Goal: Transaction & Acquisition: Purchase product/service

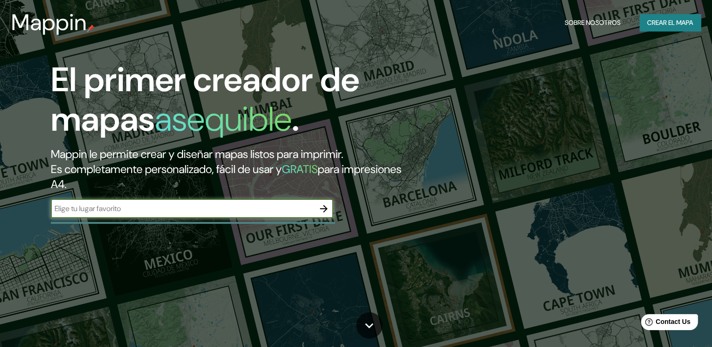
click at [289, 210] on input "text" at bounding box center [183, 208] width 264 height 11
type input "E"
type input "[GEOGRAPHIC_DATA]"
click at [324, 211] on icon "button" at bounding box center [323, 208] width 11 height 11
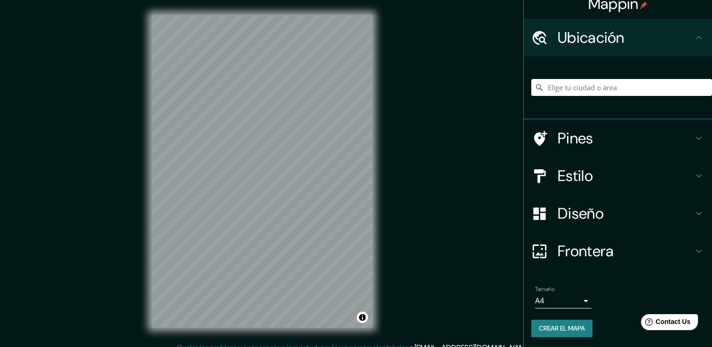
scroll to position [12, 0]
click at [646, 93] on input "Elige tu ciudad o área" at bounding box center [622, 87] width 181 height 17
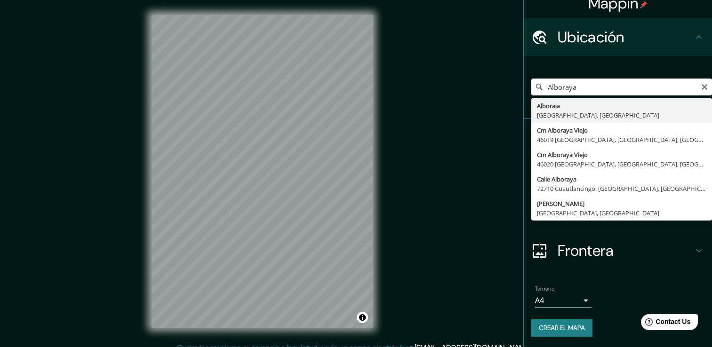
type input "[GEOGRAPHIC_DATA], [GEOGRAPHIC_DATA], [GEOGRAPHIC_DATA]"
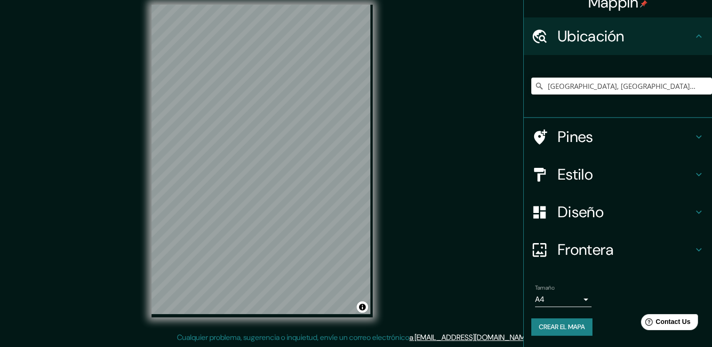
scroll to position [11, 0]
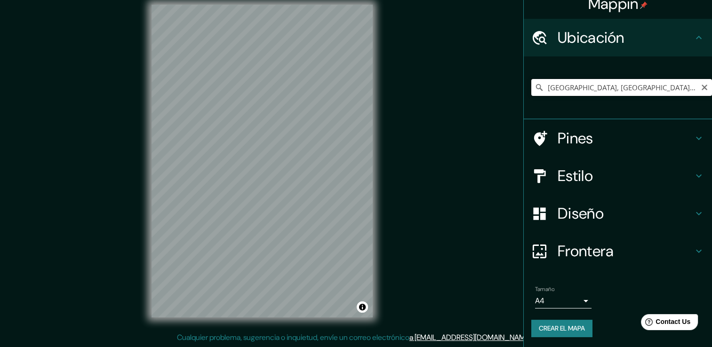
click at [608, 86] on input "[GEOGRAPHIC_DATA], [GEOGRAPHIC_DATA], [GEOGRAPHIC_DATA]" at bounding box center [622, 87] width 181 height 17
click at [674, 95] on input "[GEOGRAPHIC_DATA], [GEOGRAPHIC_DATA], [GEOGRAPHIC_DATA]" at bounding box center [622, 87] width 181 height 17
click at [692, 85] on input "[GEOGRAPHIC_DATA], [GEOGRAPHIC_DATA], [GEOGRAPHIC_DATA]" at bounding box center [622, 87] width 181 height 17
click at [701, 82] on button "Claro" at bounding box center [705, 86] width 8 height 9
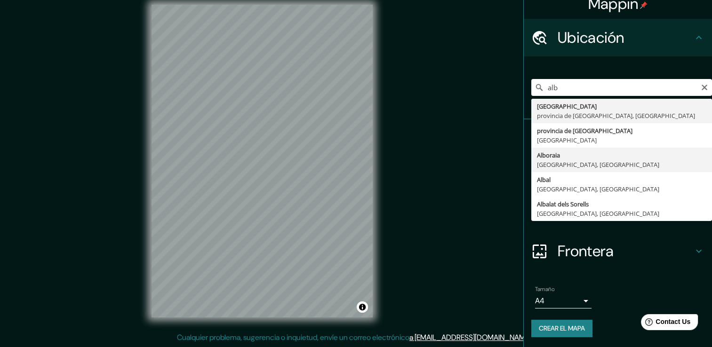
type input "[GEOGRAPHIC_DATA], [GEOGRAPHIC_DATA], [GEOGRAPHIC_DATA]"
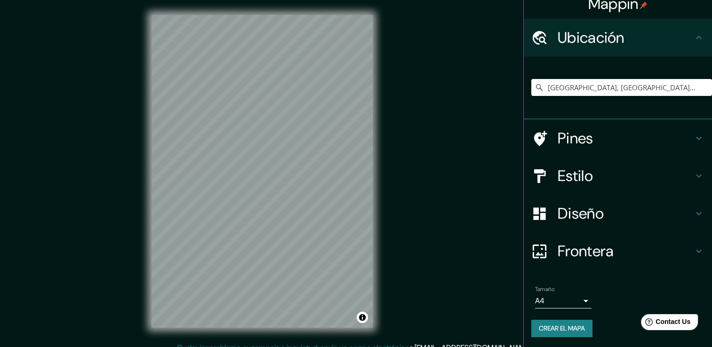
scroll to position [0, 0]
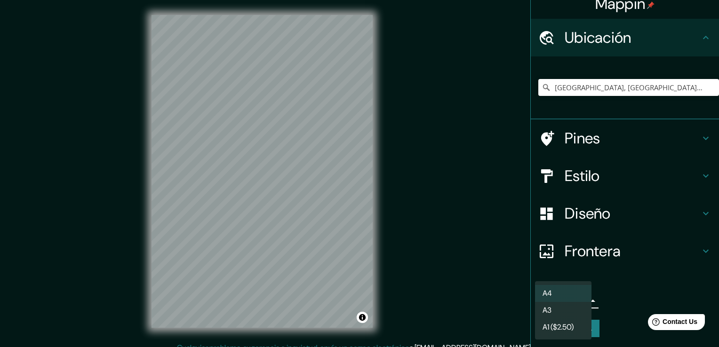
click at [576, 297] on body "Mappin Ubicación [GEOGRAPHIC_DATA], [GEOGRAPHIC_DATA], [GEOGRAPHIC_DATA] Pines …" at bounding box center [359, 173] width 719 height 347
drag, startPoint x: 507, startPoint y: 282, endPoint x: 541, endPoint y: 234, distance: 58.4
click at [506, 282] on div at bounding box center [359, 173] width 719 height 347
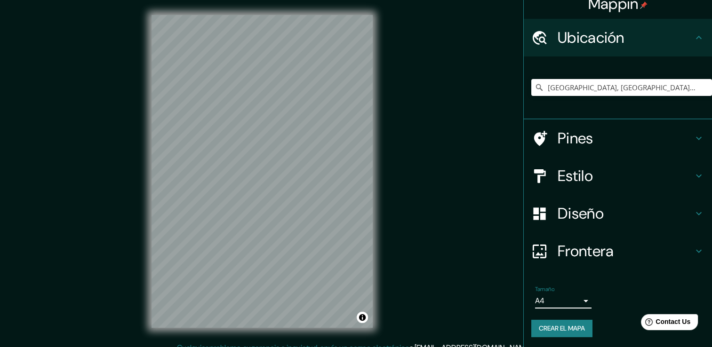
click at [588, 210] on h4 "Diseño" at bounding box center [626, 213] width 136 height 19
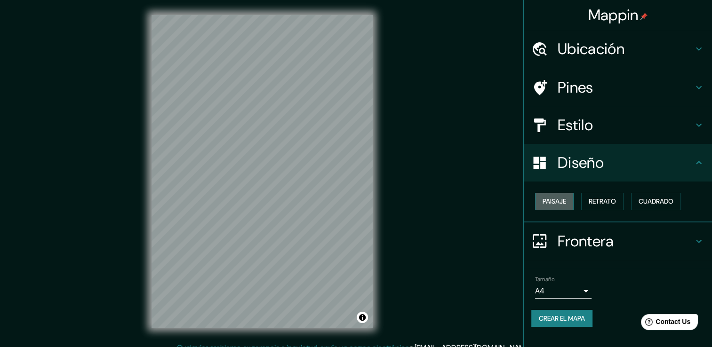
click at [559, 199] on font "Paisaje" at bounding box center [555, 202] width 24 height 12
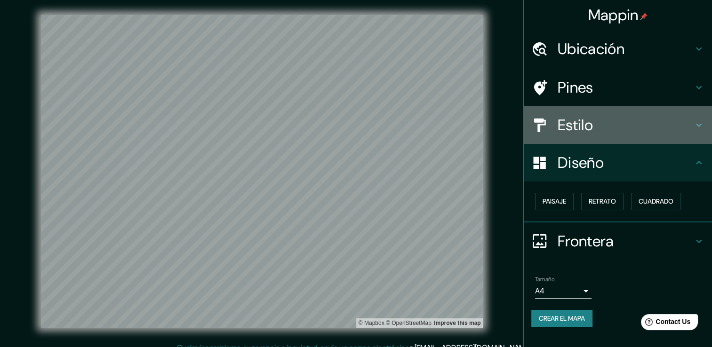
click at [653, 120] on h4 "Estilo" at bounding box center [626, 125] width 136 height 19
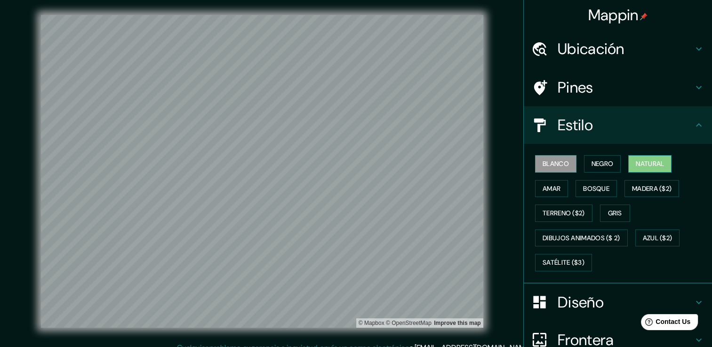
click at [636, 164] on font "Natural" at bounding box center [650, 164] width 28 height 12
click at [570, 210] on font "Terreno ($2)" at bounding box center [564, 214] width 42 height 12
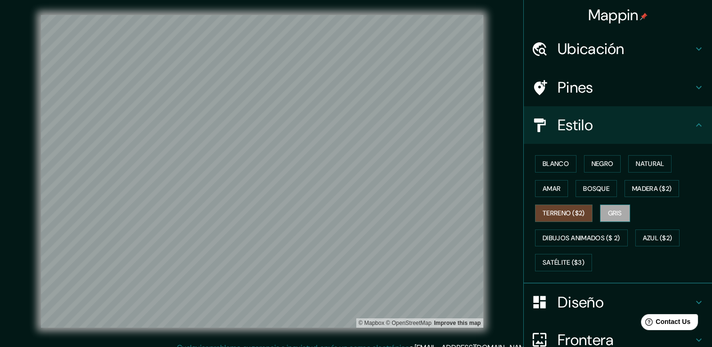
click at [610, 215] on font "Gris" at bounding box center [615, 214] width 14 height 12
click at [546, 191] on font "Amar" at bounding box center [552, 189] width 18 height 12
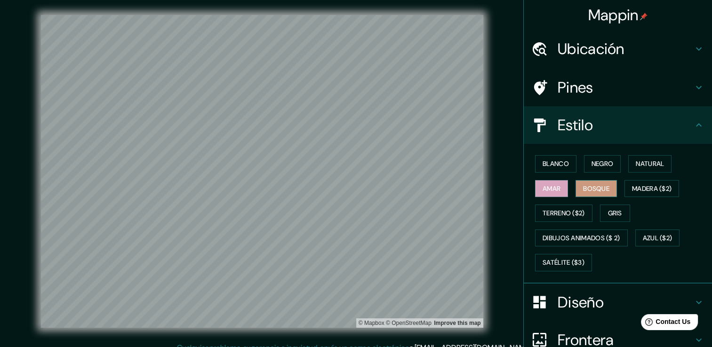
click at [594, 190] on font "Bosque" at bounding box center [596, 189] width 26 height 12
click at [638, 187] on font "Madera ($2)" at bounding box center [652, 189] width 40 height 12
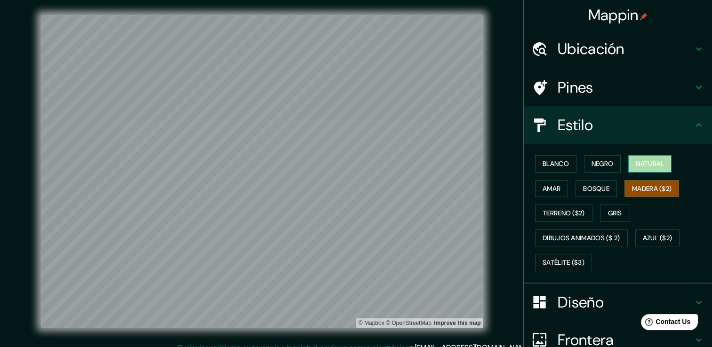
click at [642, 157] on button "Natural" at bounding box center [650, 163] width 43 height 17
click at [557, 159] on font "Blanco" at bounding box center [556, 164] width 26 height 12
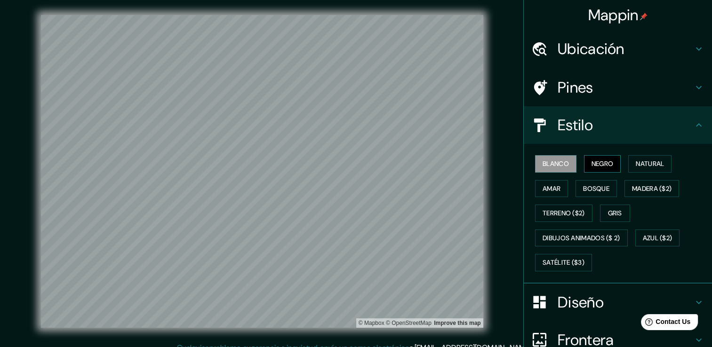
click at [584, 161] on button "Negro" at bounding box center [602, 163] width 37 height 17
click at [561, 159] on font "Blanco" at bounding box center [556, 164] width 26 height 12
click at [565, 97] on div "Pines" at bounding box center [618, 88] width 188 height 38
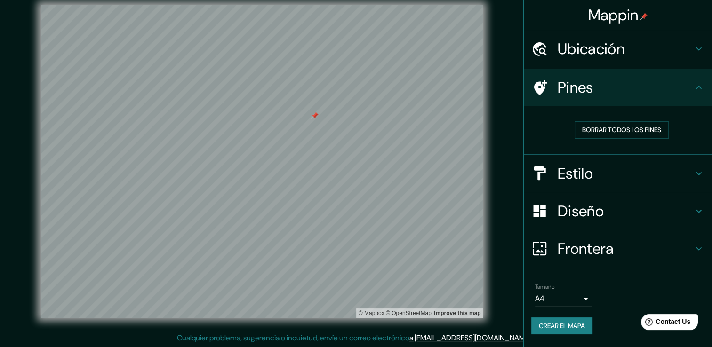
scroll to position [10, 0]
click at [630, 52] on h4 "Ubicación" at bounding box center [626, 49] width 136 height 19
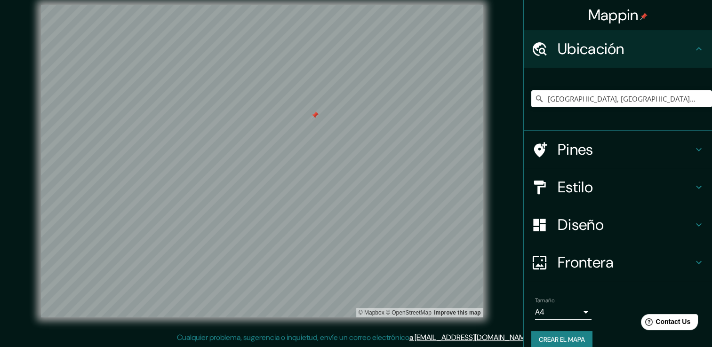
click at [624, 59] on div "Ubicación" at bounding box center [618, 49] width 188 height 38
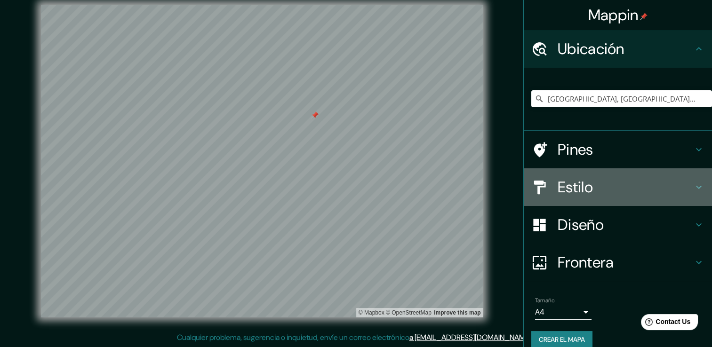
click at [635, 191] on h4 "Estilo" at bounding box center [626, 187] width 136 height 19
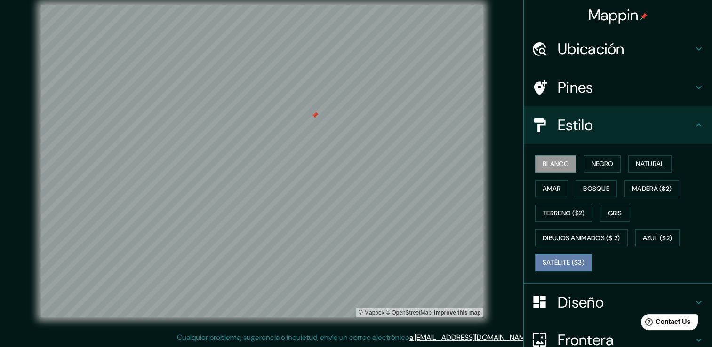
click at [564, 270] on button "Satélite ($3)" at bounding box center [563, 262] width 57 height 17
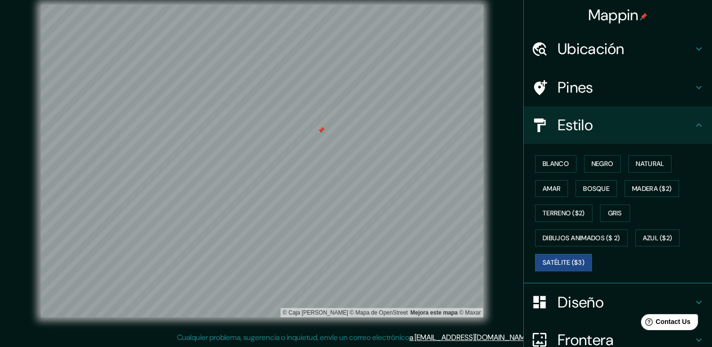
click at [576, 339] on h4 "Frontera" at bounding box center [626, 340] width 136 height 19
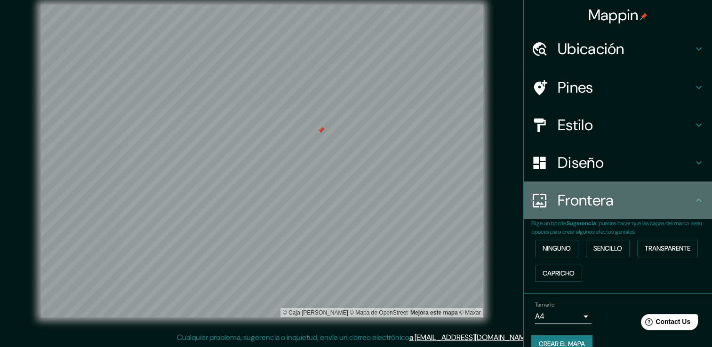
click at [695, 195] on icon at bounding box center [699, 200] width 11 height 11
click at [694, 203] on icon at bounding box center [699, 200] width 11 height 11
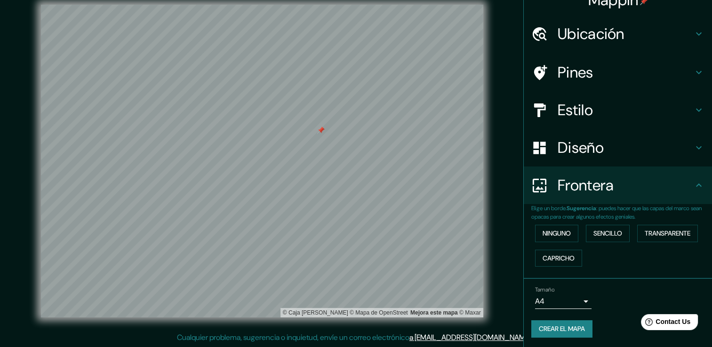
scroll to position [16, 0]
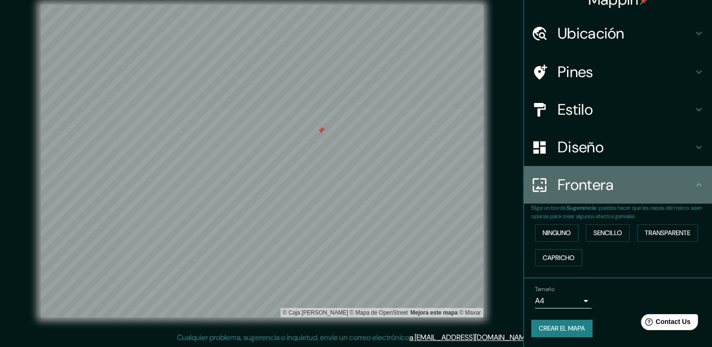
click at [694, 189] on icon at bounding box center [699, 184] width 11 height 11
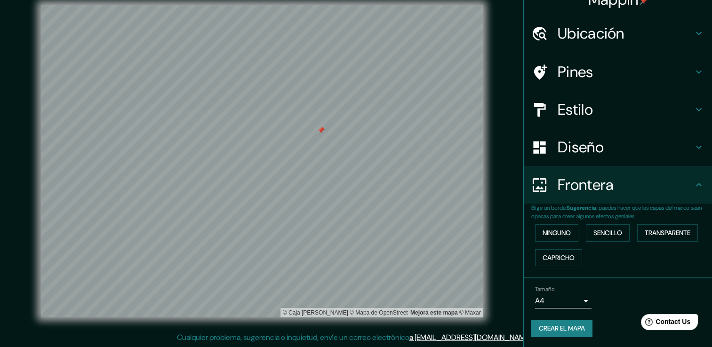
click at [692, 160] on div "Diseño" at bounding box center [618, 148] width 188 height 38
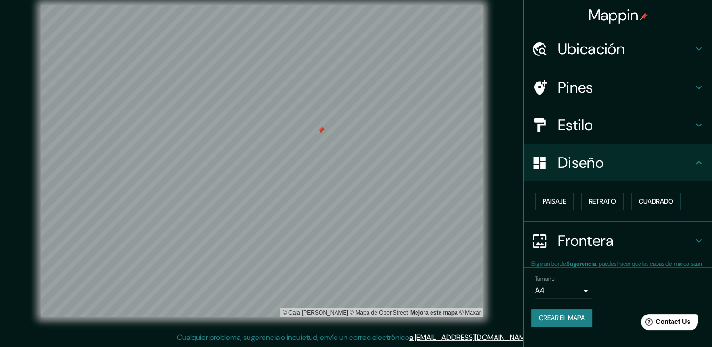
scroll to position [0, 0]
click at [657, 198] on font "Cuadrado" at bounding box center [656, 202] width 35 height 12
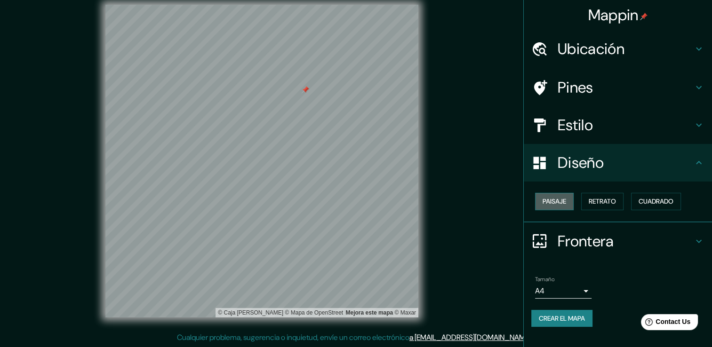
click at [566, 204] on font "Paisaje" at bounding box center [555, 202] width 24 height 12
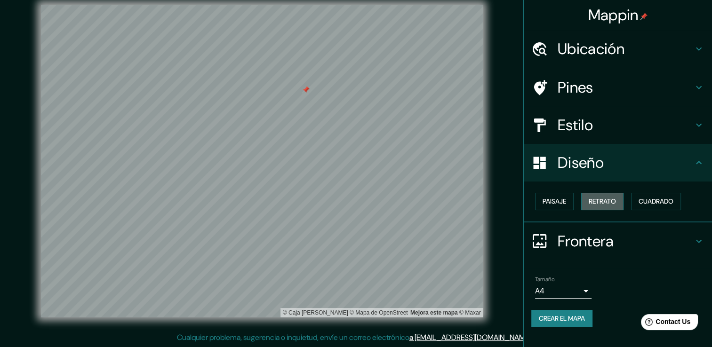
click at [616, 200] on font "Retrato" at bounding box center [602, 202] width 27 height 12
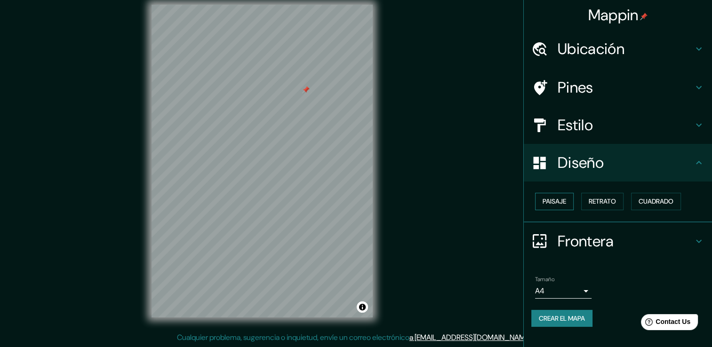
drag, startPoint x: 533, startPoint y: 202, endPoint x: 550, endPoint y: 197, distance: 17.1
click at [535, 202] on div "Paisaje Retrato Cuadrado" at bounding box center [622, 201] width 181 height 25
click at [550, 197] on font "Paisaje" at bounding box center [555, 202] width 24 height 12
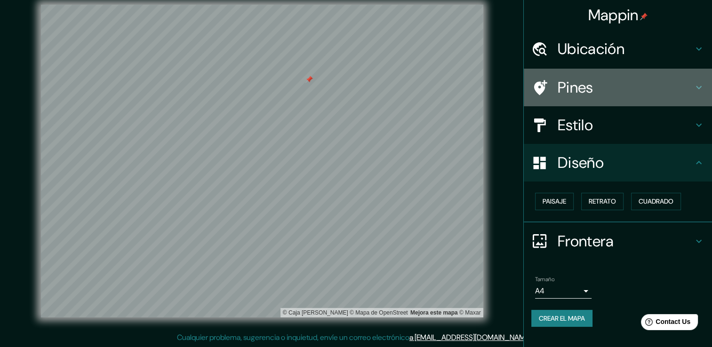
click at [618, 90] on h4 "Pines" at bounding box center [626, 87] width 136 height 19
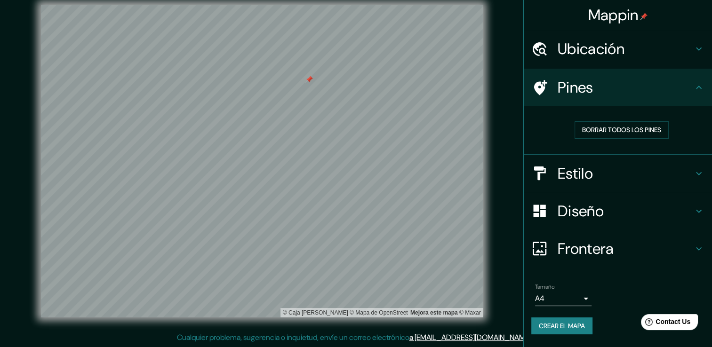
click at [617, 91] on h4 "Pines" at bounding box center [626, 87] width 136 height 19
click at [596, 174] on h4 "Estilo" at bounding box center [626, 173] width 136 height 19
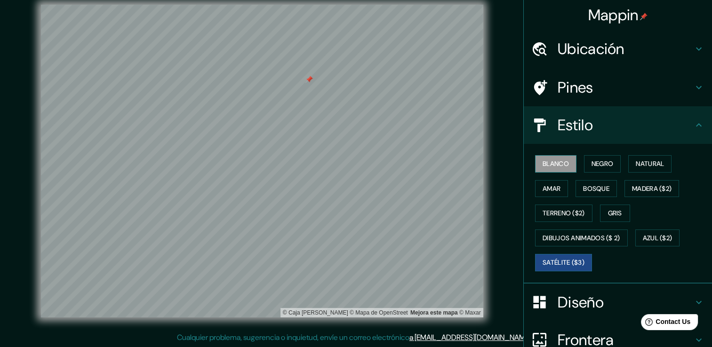
click at [535, 157] on button "Blanco" at bounding box center [555, 163] width 41 height 17
